Goal: Obtain resource: Obtain resource

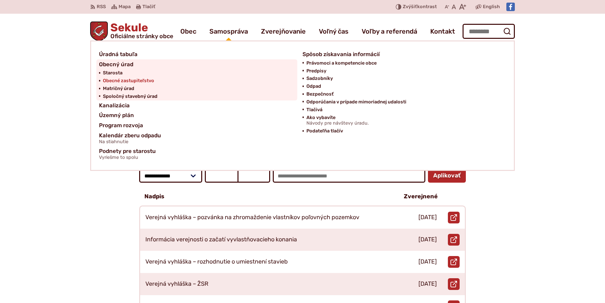
click at [130, 81] on span "Obecné zastupiteľstvo" at bounding box center [128, 81] width 51 height 8
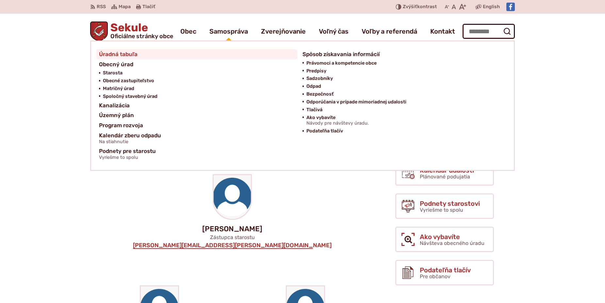
click at [116, 54] on span "Úradná tabuľa" at bounding box center [118, 54] width 39 height 10
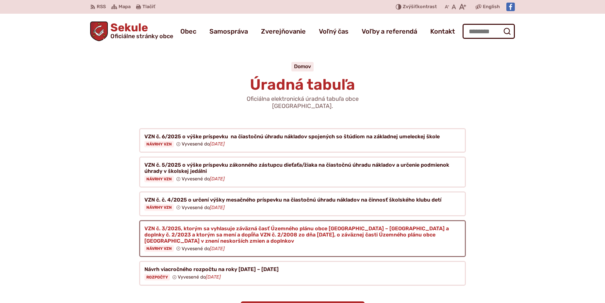
click at [223, 225] on figure at bounding box center [302, 238] width 327 height 37
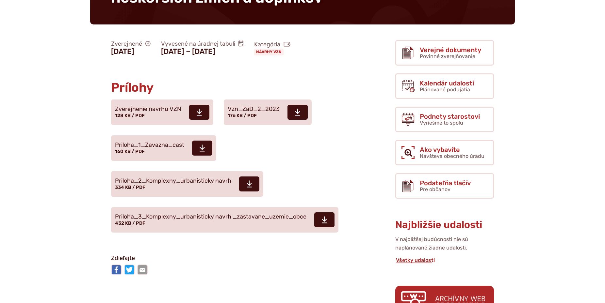
scroll to position [233, 0]
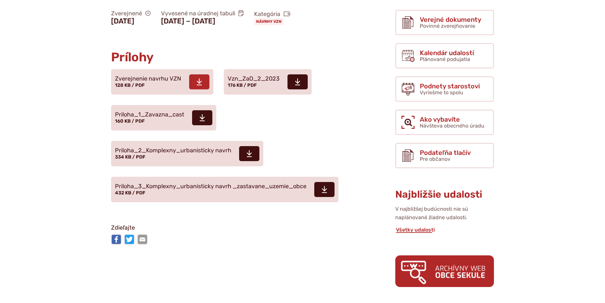
click at [139, 76] on span "Zverejnenie navrhu VZN" at bounding box center [148, 79] width 66 height 7
click at [246, 76] on span "Vzn_ZaD_2_2023" at bounding box center [254, 79] width 52 height 7
click at [132, 112] on span "Priloha_1_Zavazna_cast" at bounding box center [149, 115] width 69 height 7
